Goal: Communication & Community: Share content

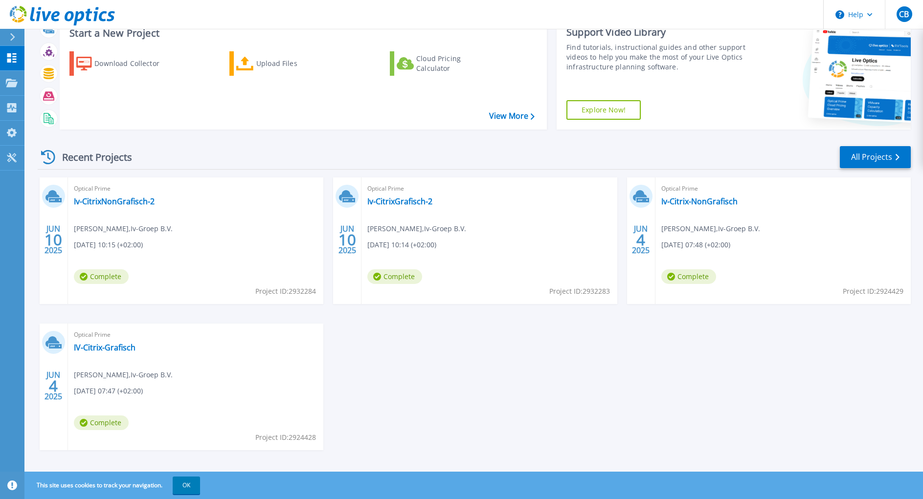
scroll to position [43, 0]
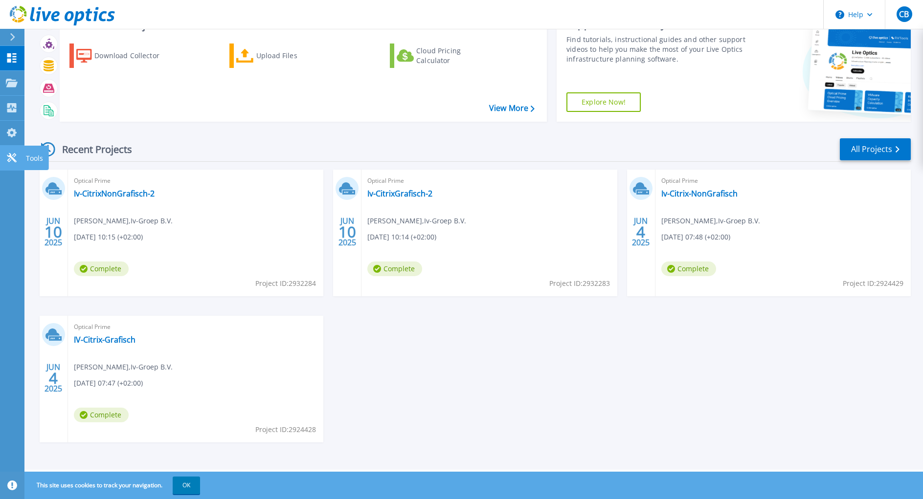
click at [12, 155] on icon at bounding box center [12, 157] width 12 height 9
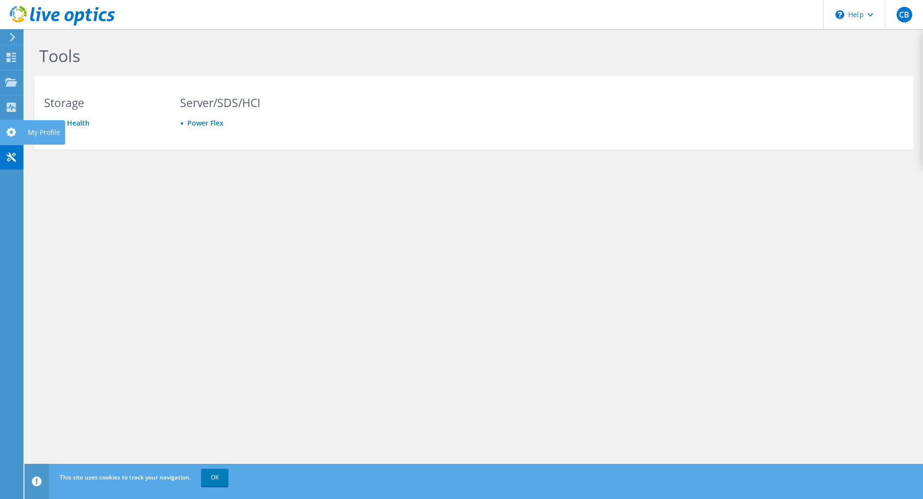
click at [11, 130] on use at bounding box center [11, 132] width 10 height 9
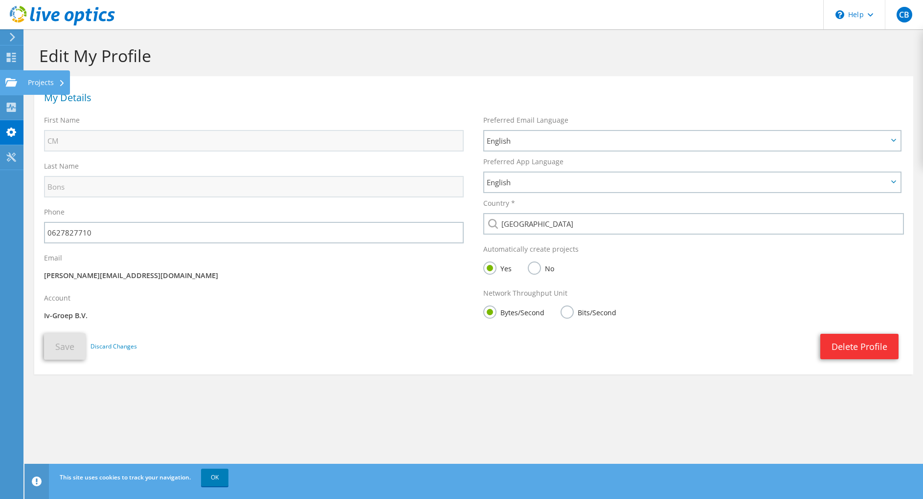
click at [10, 79] on use at bounding box center [11, 82] width 12 height 8
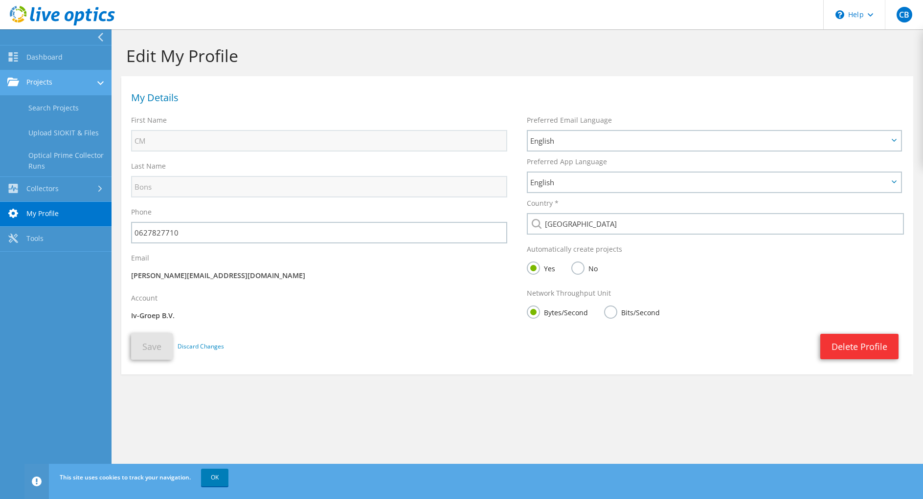
click at [37, 80] on link "Projects" at bounding box center [56, 82] width 112 height 25
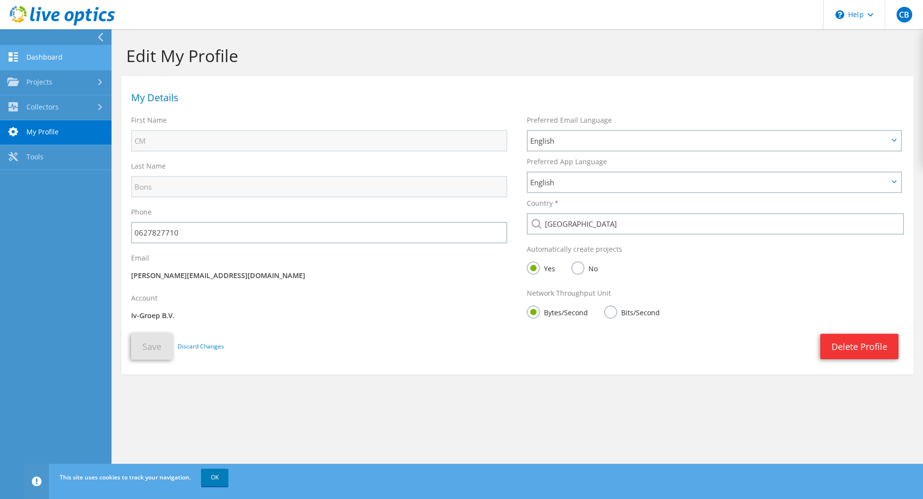
click at [39, 54] on link "Dashboard" at bounding box center [56, 57] width 112 height 25
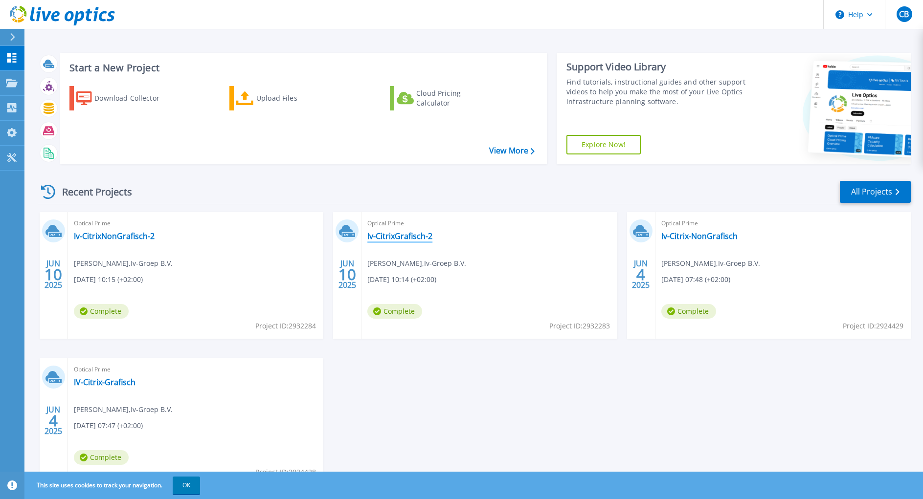
click at [402, 236] on link "Iv-CitrixGrafisch-2" at bounding box center [399, 236] width 65 height 10
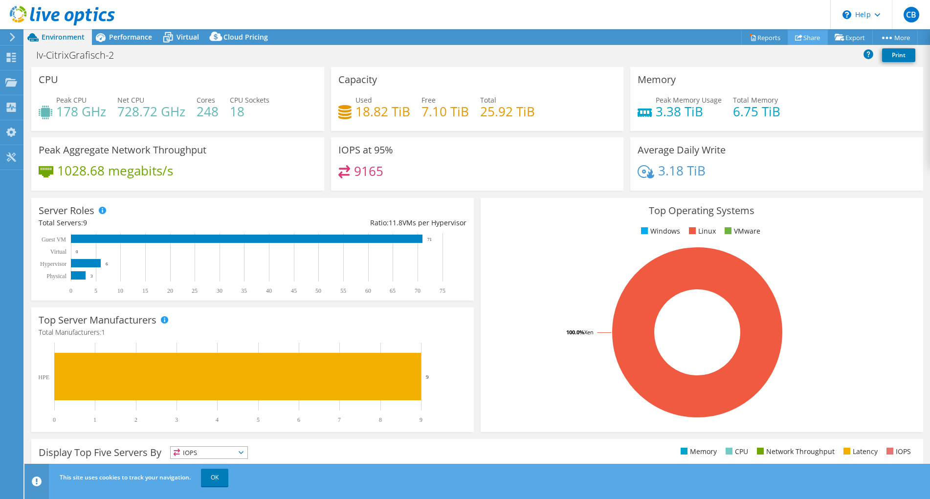
click at [806, 37] on link "Share" at bounding box center [808, 37] width 40 height 15
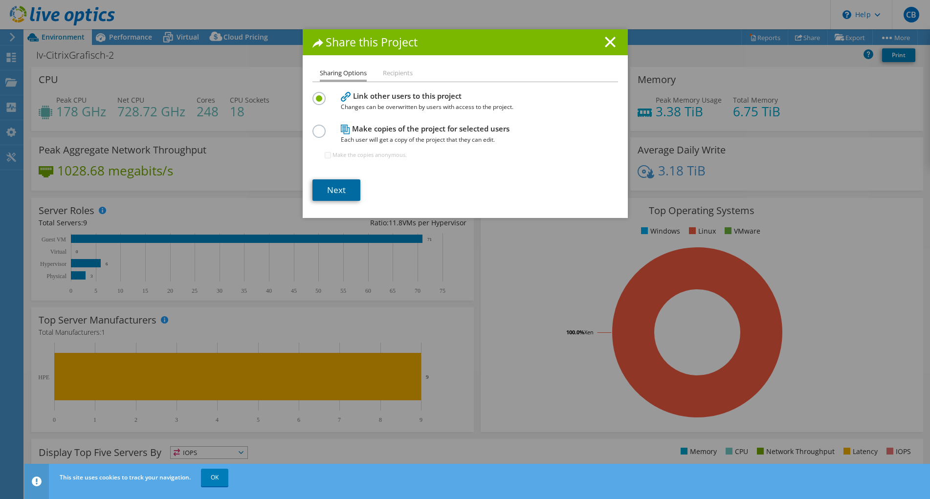
click at [336, 187] on link "Next" at bounding box center [337, 191] width 48 height 22
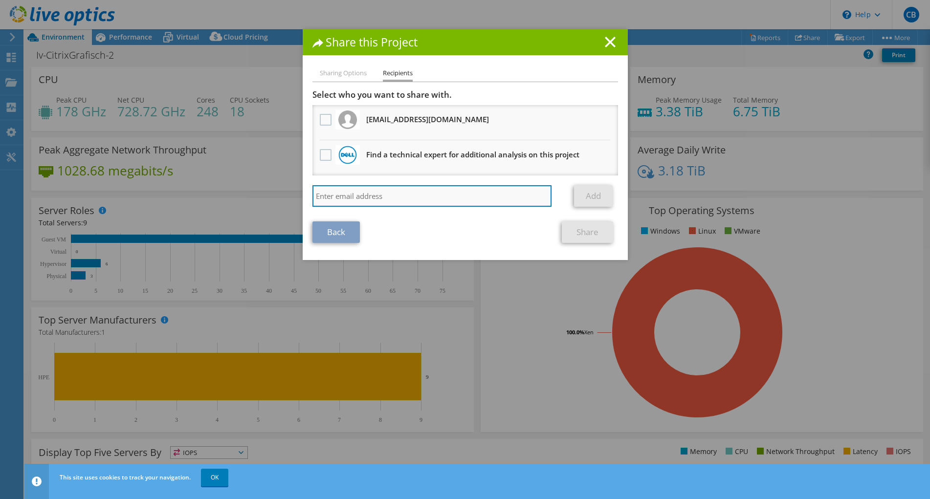
click at [402, 200] on input "search" at bounding box center [433, 196] width 240 height 22
type input "b.tielen@iv.nl"
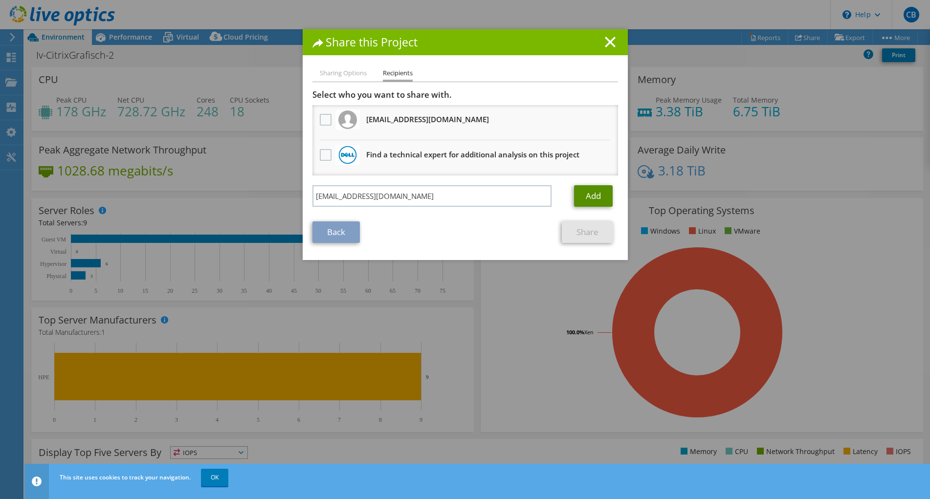
click at [590, 192] on link "Add" at bounding box center [593, 196] width 39 height 22
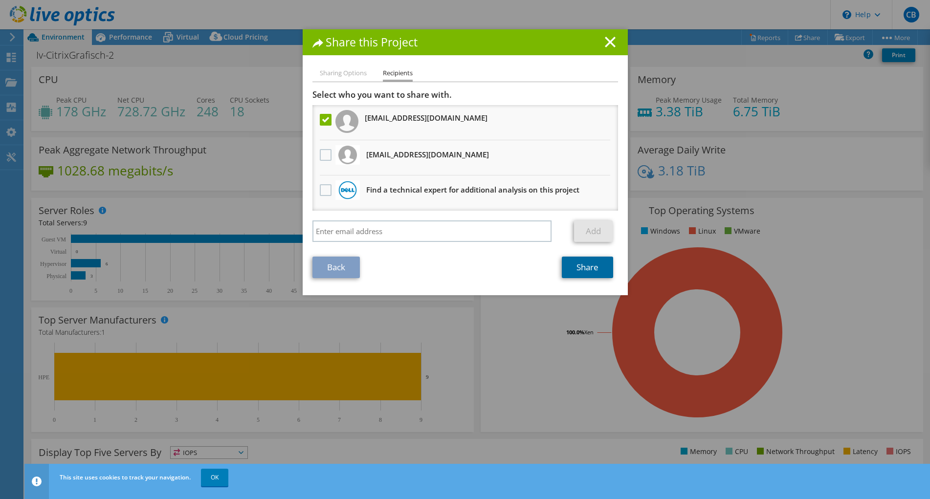
click at [586, 267] on link "Share" at bounding box center [587, 268] width 51 height 22
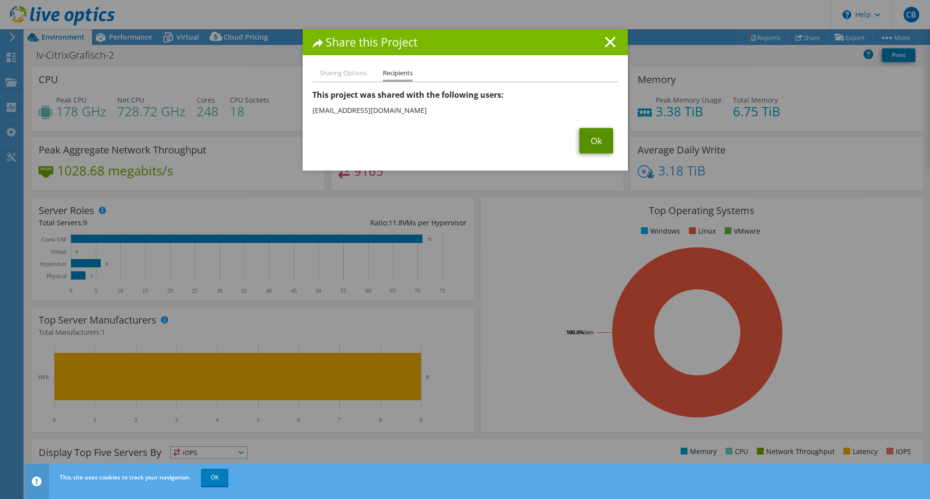
click at [592, 140] on link "Ok" at bounding box center [597, 140] width 34 height 25
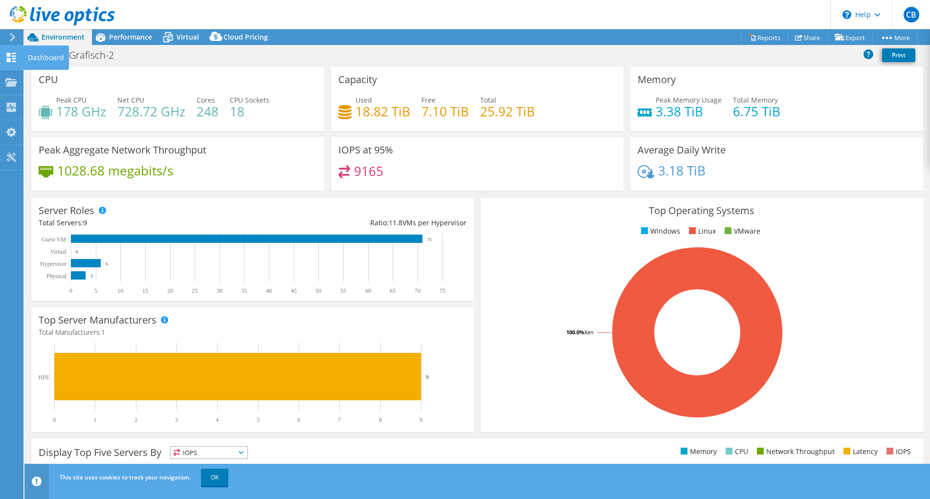
click at [9, 54] on use at bounding box center [11, 57] width 9 height 9
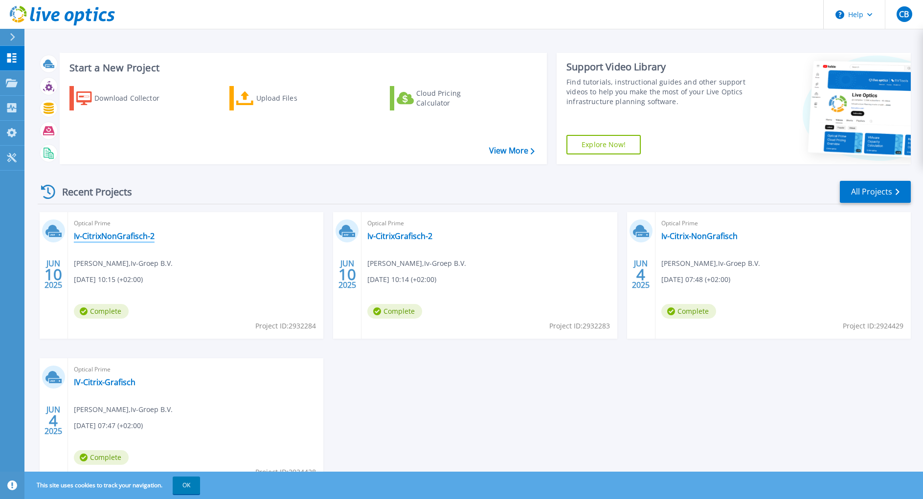
click at [106, 235] on link "Iv-CitrixNonGrafisch-2" at bounding box center [114, 236] width 81 height 10
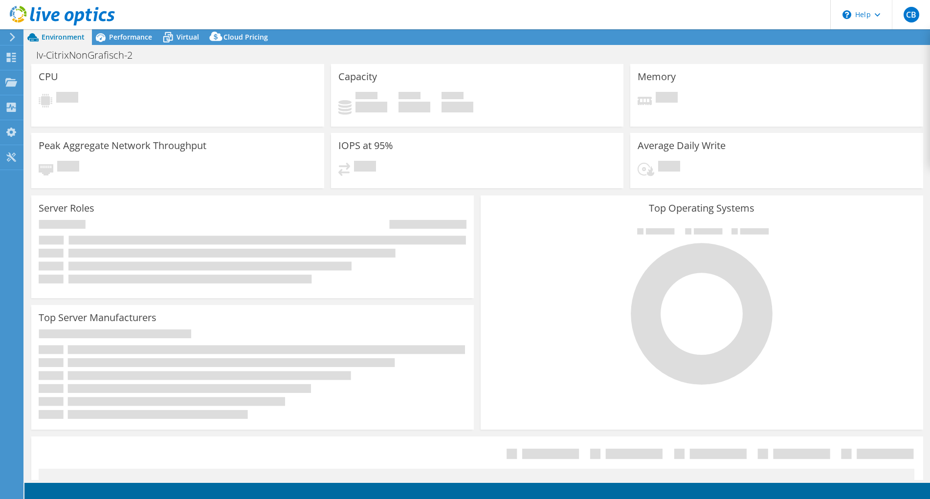
select select "USD"
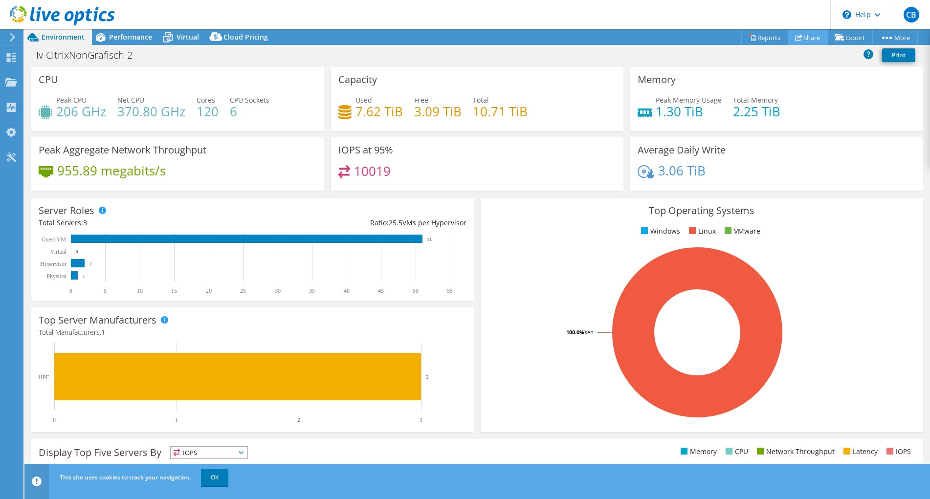
click at [804, 38] on link "Share" at bounding box center [808, 37] width 40 height 15
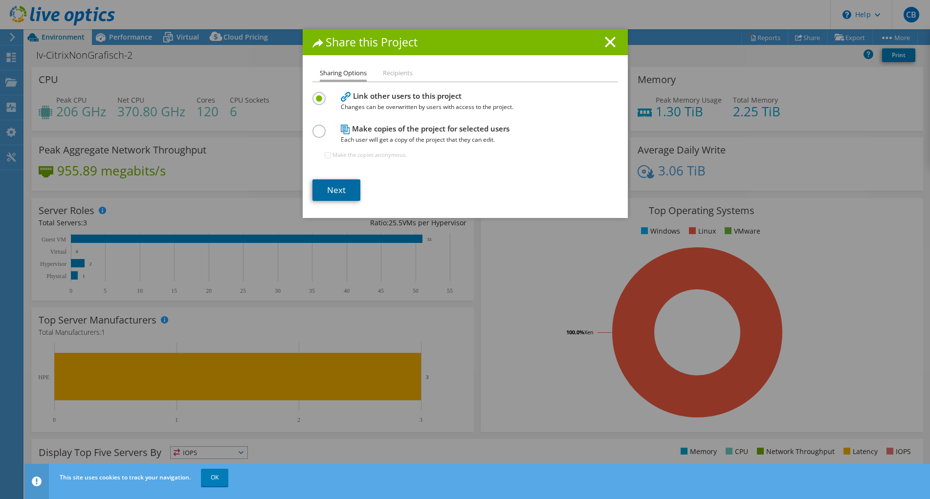
click at [333, 186] on link "Next" at bounding box center [337, 191] width 48 height 22
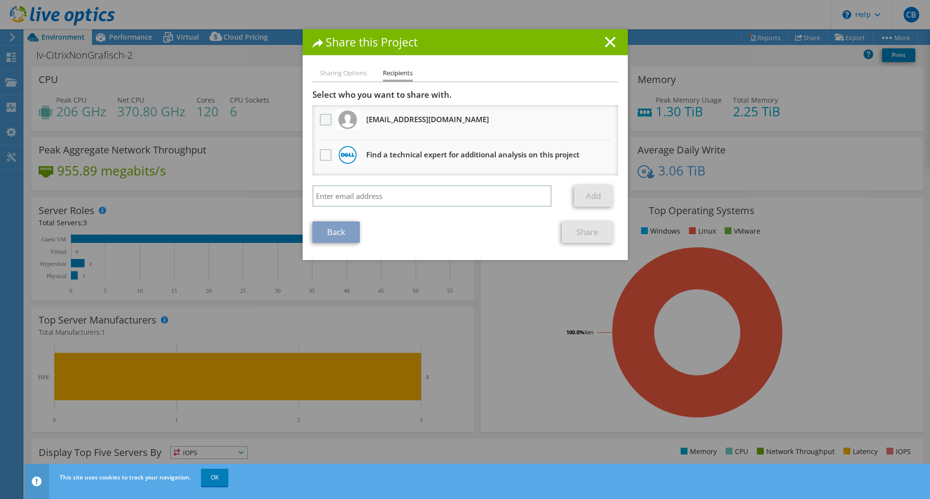
click at [325, 118] on label at bounding box center [327, 120] width 14 height 12
click at [0, 0] on input "checkbox" at bounding box center [0, 0] width 0 height 0
click at [587, 231] on link "Share" at bounding box center [587, 233] width 51 height 22
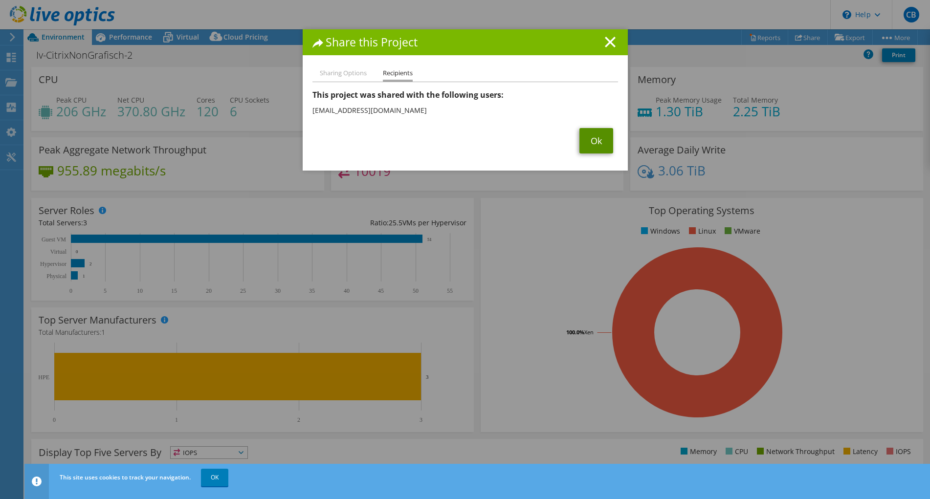
click at [590, 138] on link "Ok" at bounding box center [597, 140] width 34 height 25
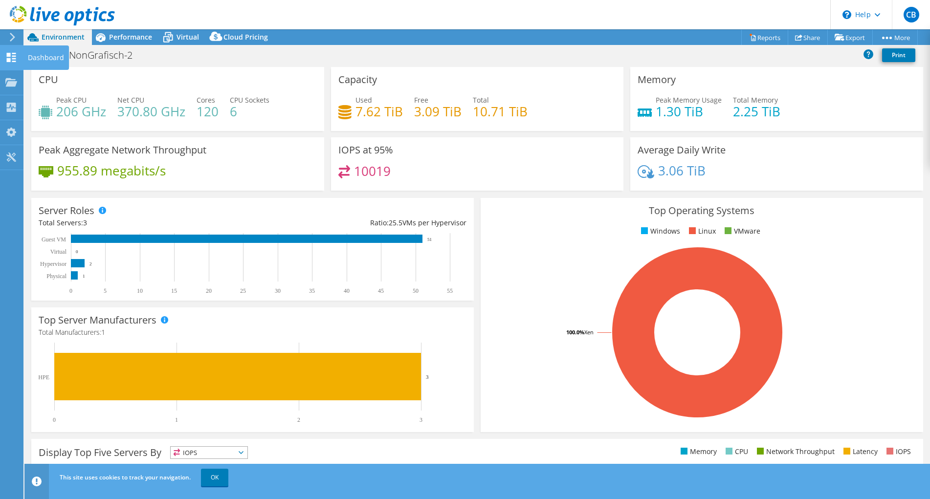
click at [7, 54] on use at bounding box center [11, 57] width 9 height 9
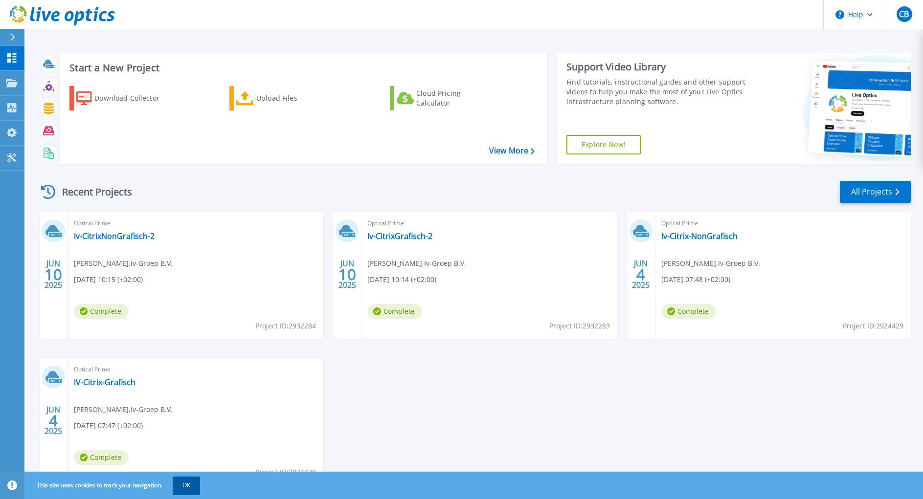
click at [187, 483] on button "OK" at bounding box center [186, 486] width 27 height 18
